Goal: Information Seeking & Learning: Learn about a topic

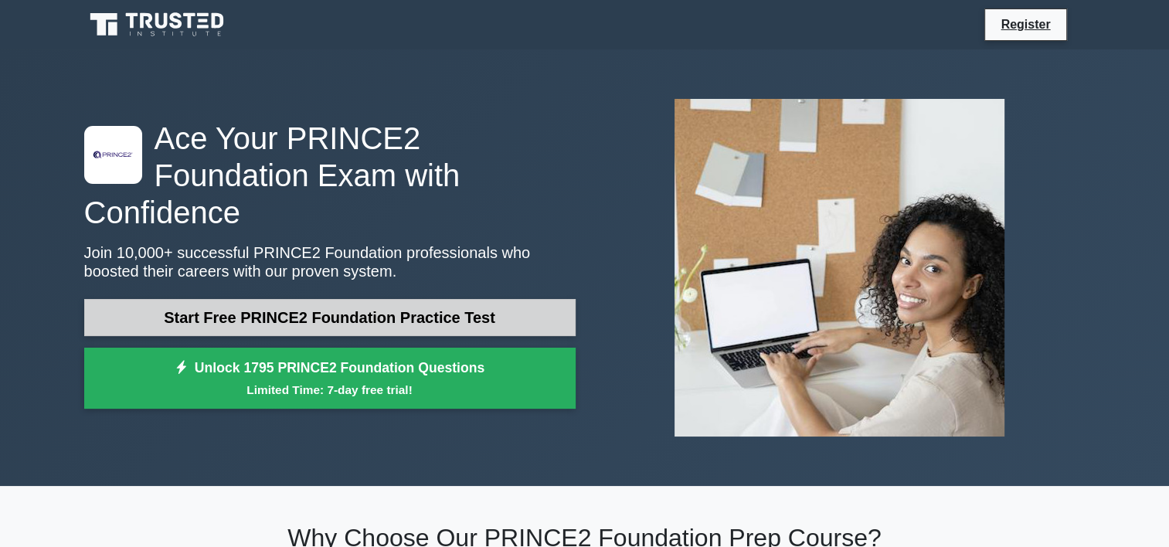
click at [323, 311] on link "Start Free PRINCE2 Foundation Practice Test" at bounding box center [329, 317] width 491 height 37
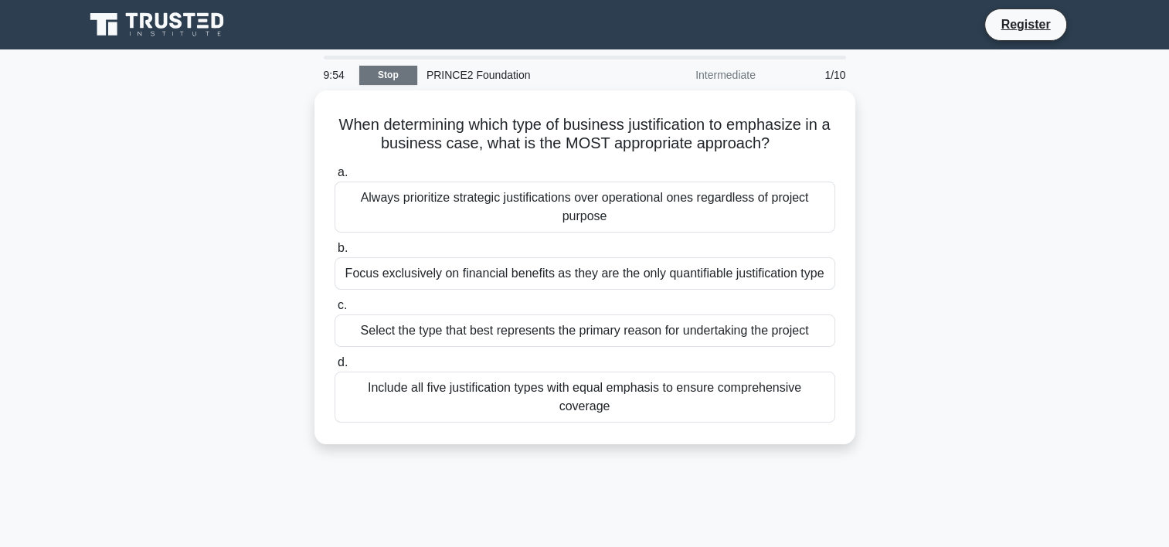
click at [391, 77] on link "Stop" at bounding box center [388, 75] width 58 height 19
